Goal: Ask a question

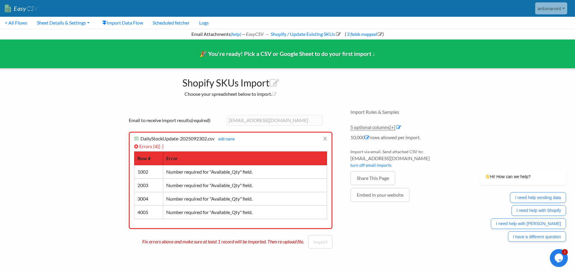
click at [561, 256] on icon "Chat widget" at bounding box center [559, 258] width 8 height 9
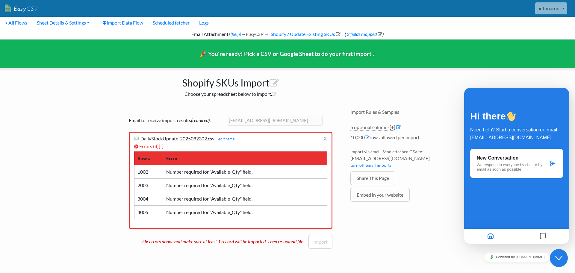
click at [529, 164] on p "We respond to everyone by chat or by email as soon as possible" at bounding box center [512, 167] width 71 height 9
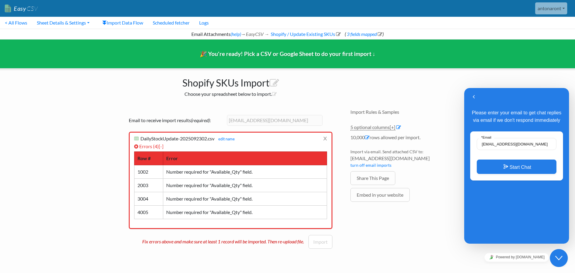
click at [531, 228] on div "Please enter your email to get chat replies via email if we don't respond immed…" at bounding box center [516, 166] width 105 height 156
click at [473, 96] on button "Back" at bounding box center [474, 97] width 10 height 9
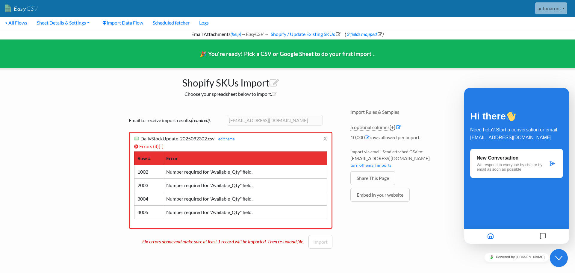
click at [542, 237] on icon "Messages" at bounding box center [542, 237] width 7 height 12
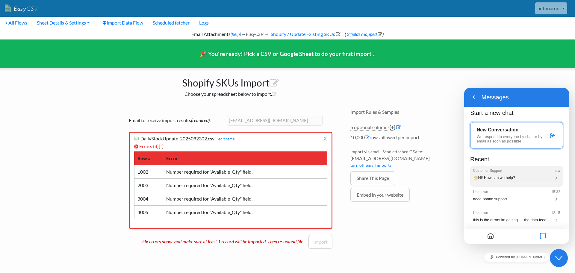
scroll to position [17, 0]
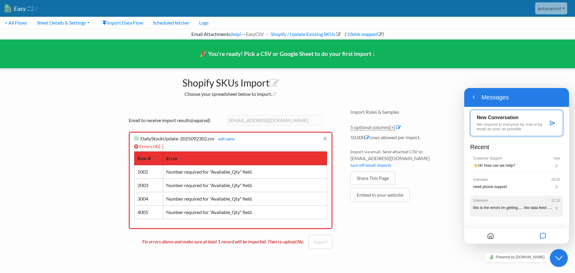
click at [525, 208] on span "this is the errors im getting..... the data feed repeats this line every 1000 l…" at bounding box center [566, 207] width 187 height 5
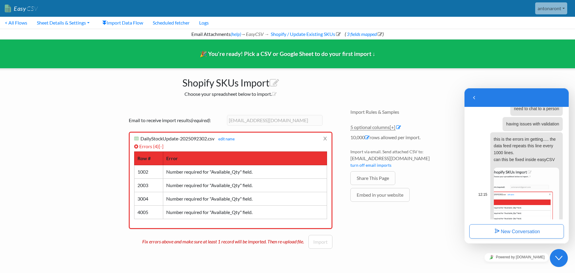
scroll to position [58, 0]
click at [559, 10] on link "antonaront" at bounding box center [551, 8] width 32 height 12
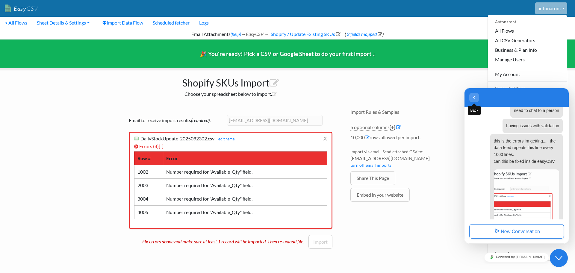
click at [474, 99] on icon "button" at bounding box center [473, 97] width 5 height 7
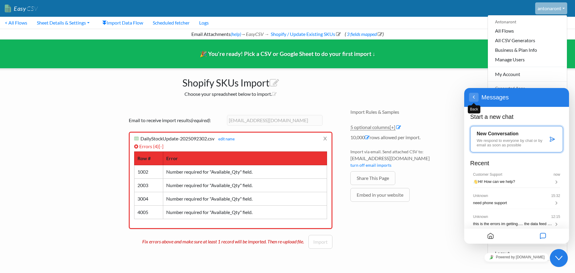
click at [474, 96] on button "Back" at bounding box center [474, 97] width 10 height 9
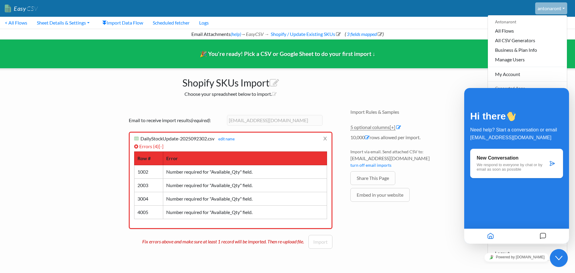
click at [447, 63] on div "🎉 You're ready! Pick a CSV or Google Sheet to do your first import ↓" at bounding box center [288, 54] width 584 height 29
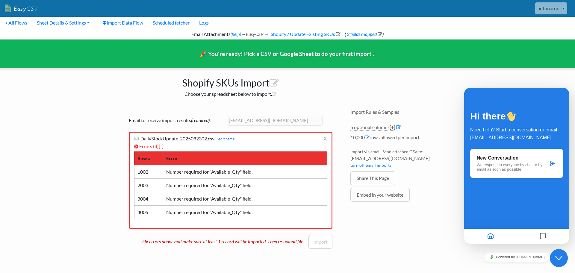
click at [451, 70] on div "Shopify SKUs Import Choose your spreadsheet below to import. Drag & drop CSV he…" at bounding box center [287, 162] width 341 height 188
click at [555, 260] on icon "Close Chat This icon closes the chat window." at bounding box center [558, 258] width 7 height 7
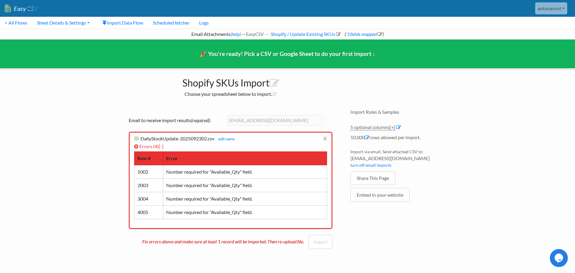
click at [564, 7] on link "antonaront" at bounding box center [551, 8] width 32 height 12
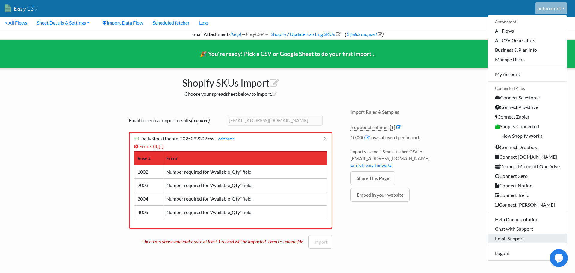
click at [504, 238] on link "Email Support" at bounding box center [527, 239] width 79 height 10
